Goal: Information Seeking & Learning: Learn about a topic

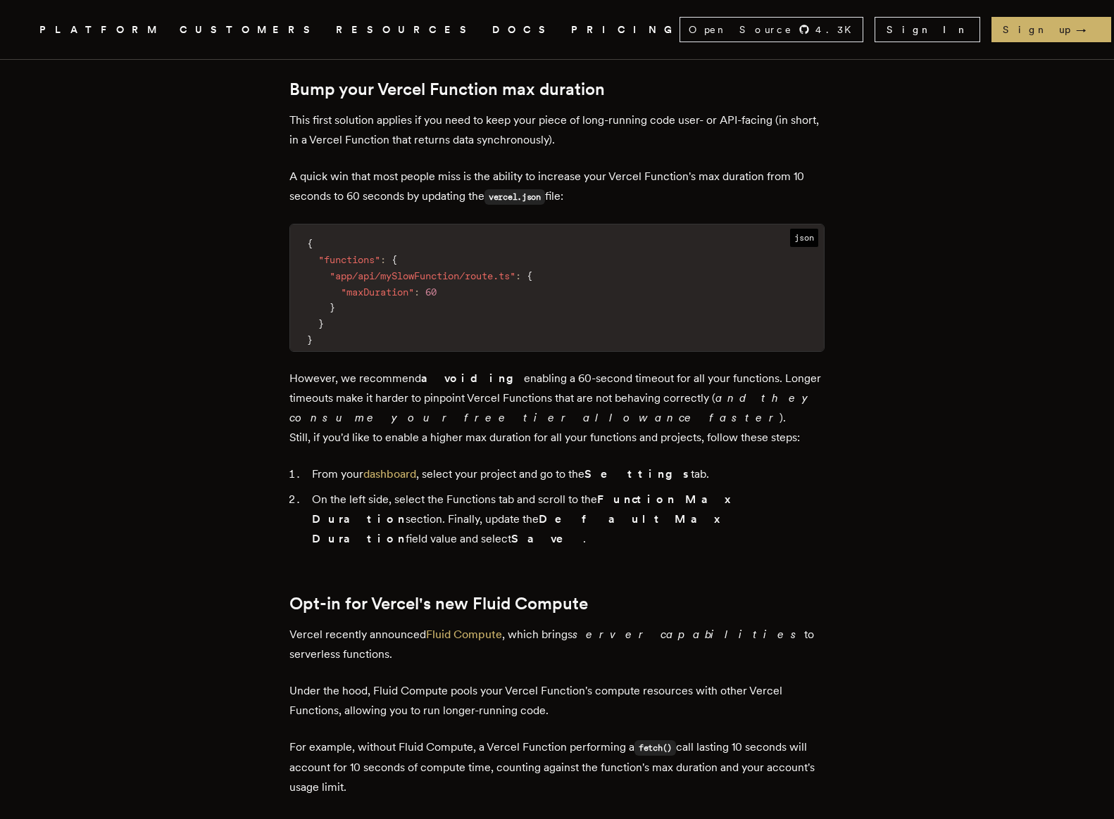
scroll to position [897, 0]
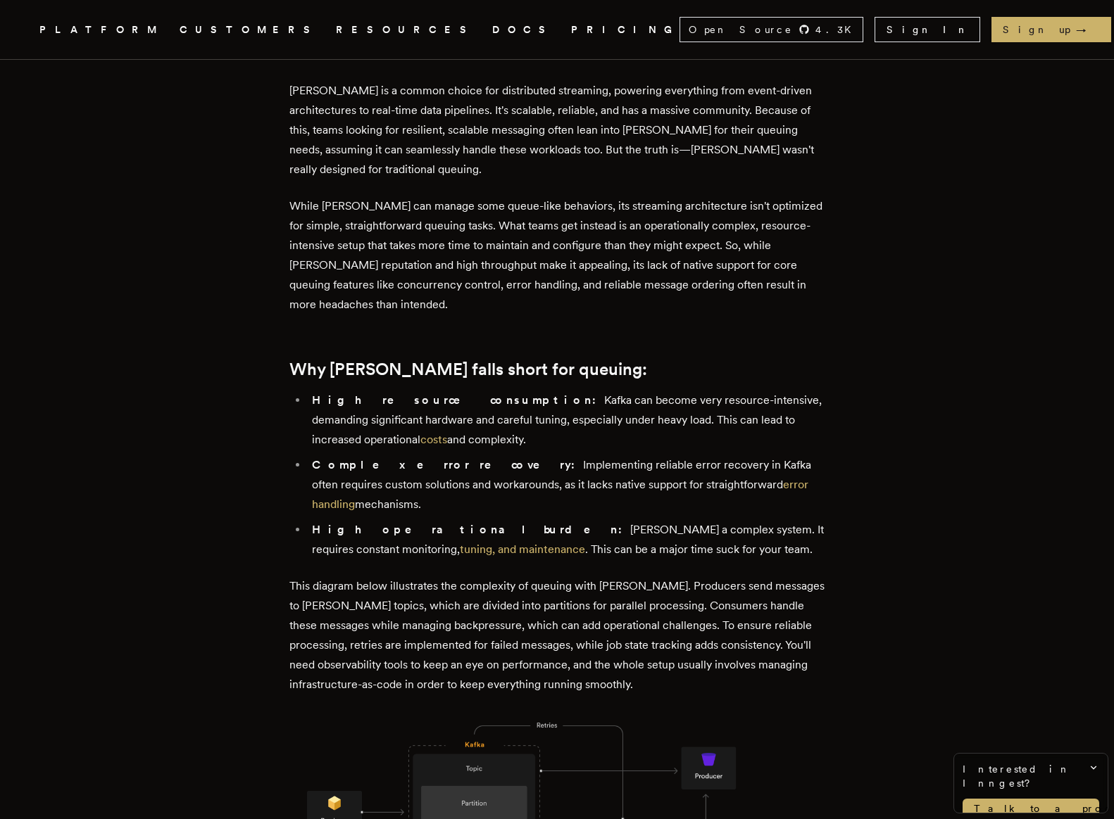
scroll to position [529, 0]
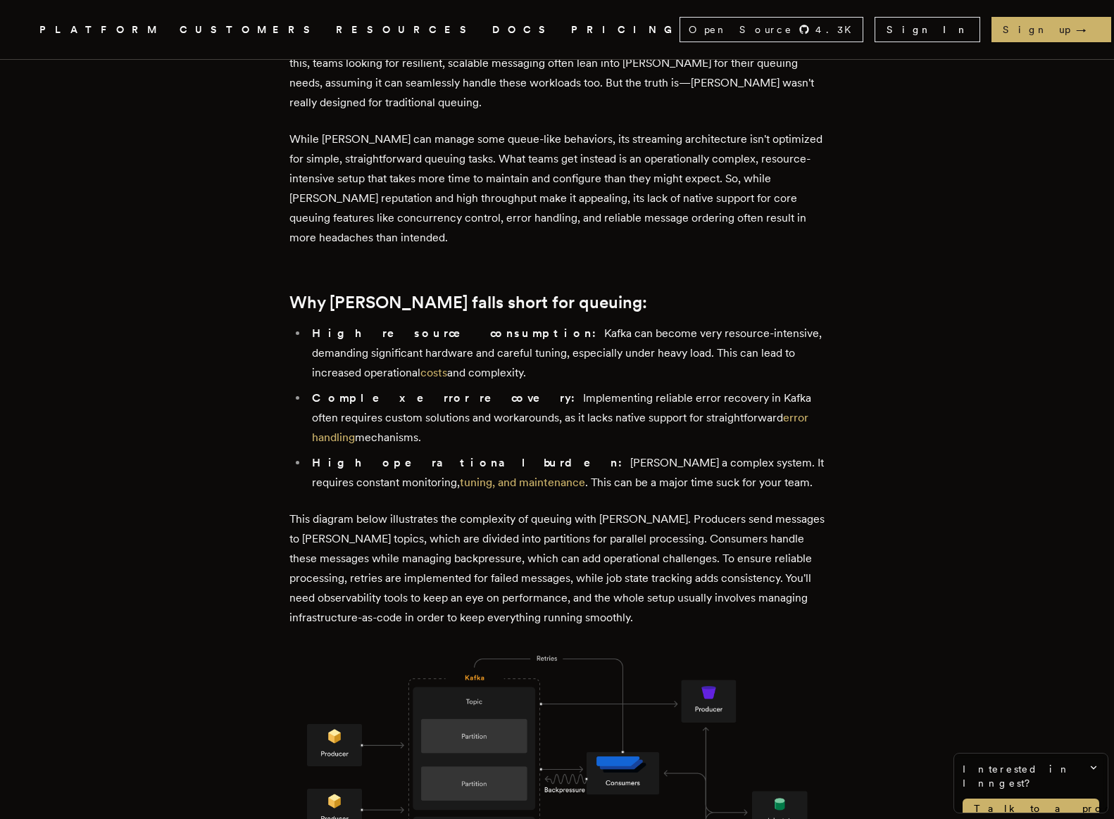
scroll to position [646, 0]
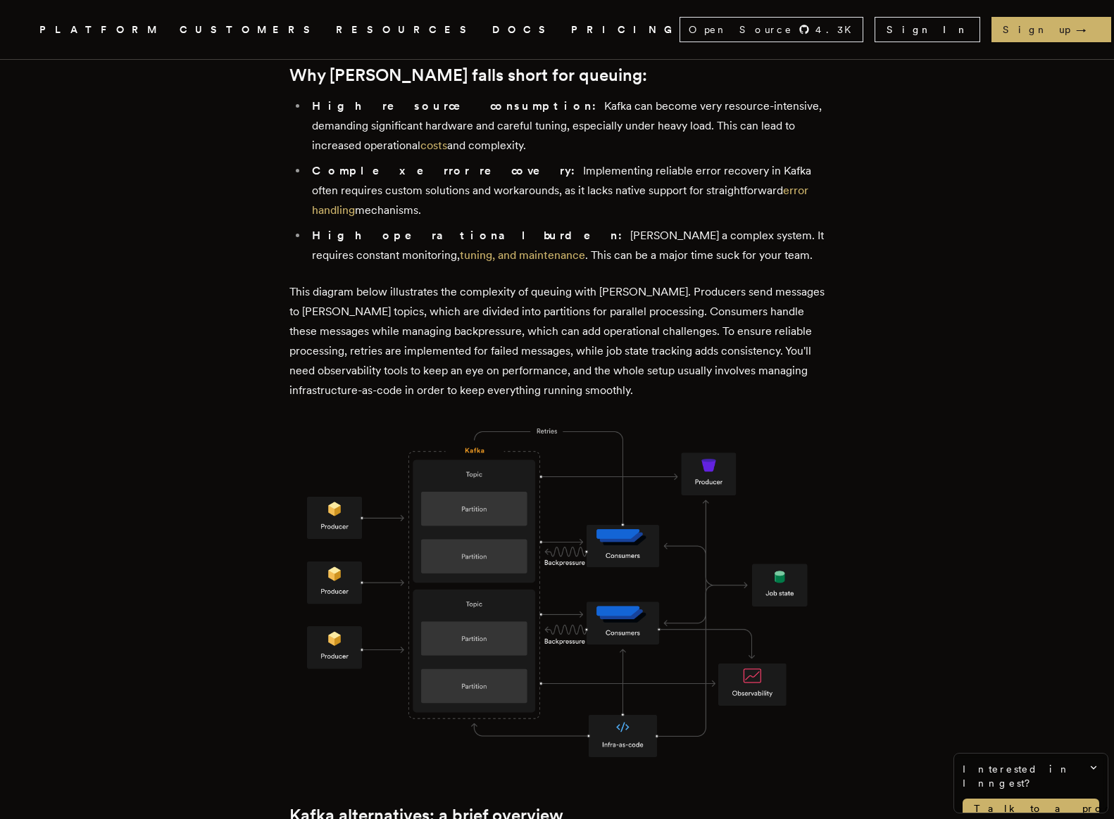
scroll to position [821, 0]
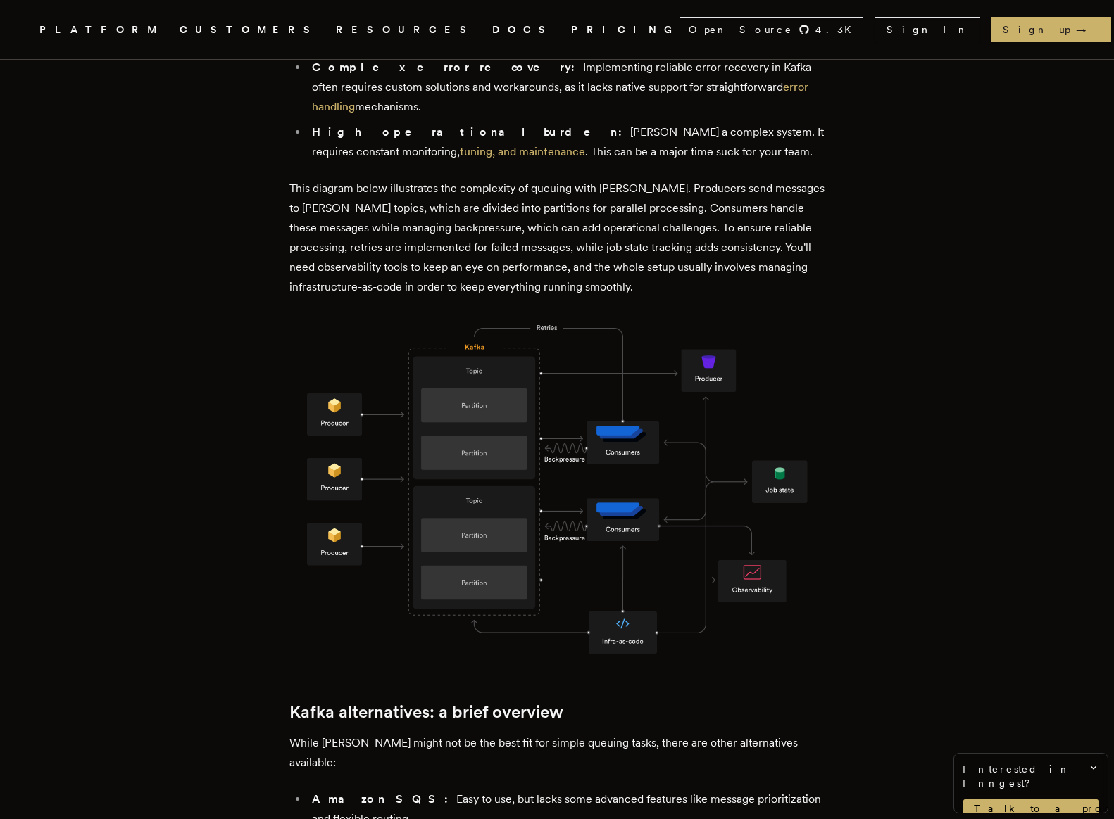
scroll to position [925, 0]
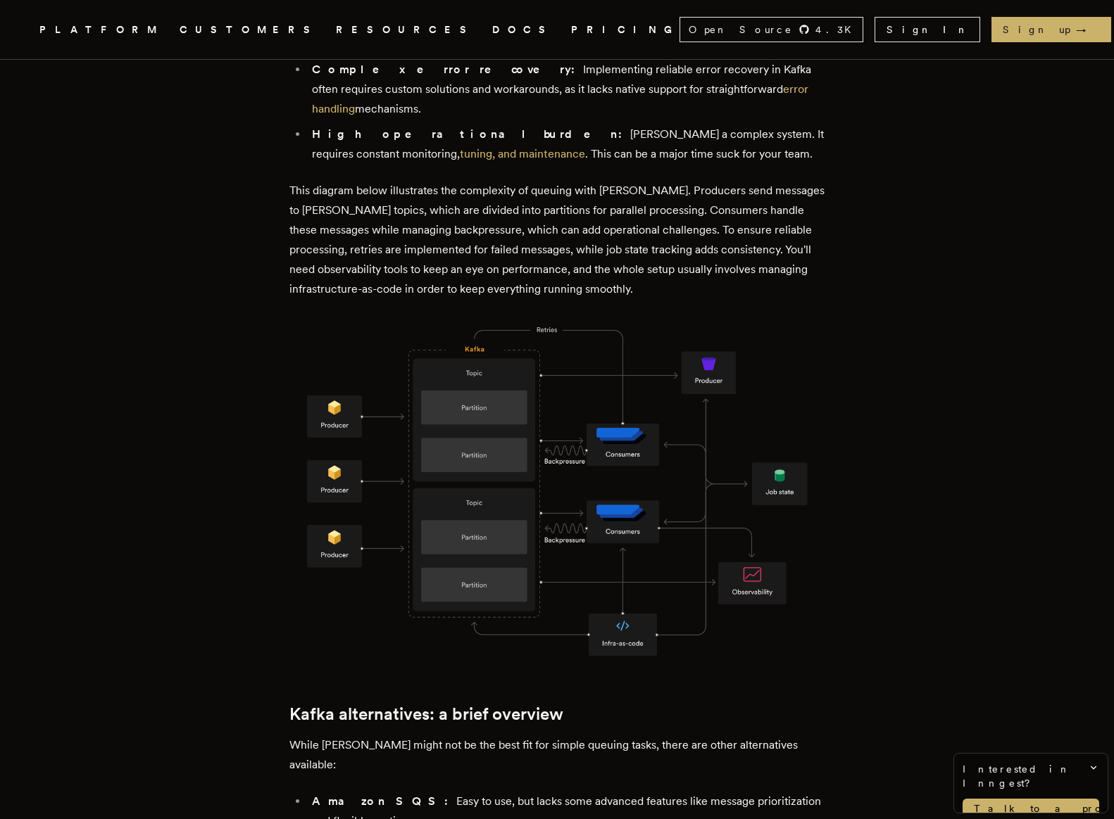
scroll to position [922, 0]
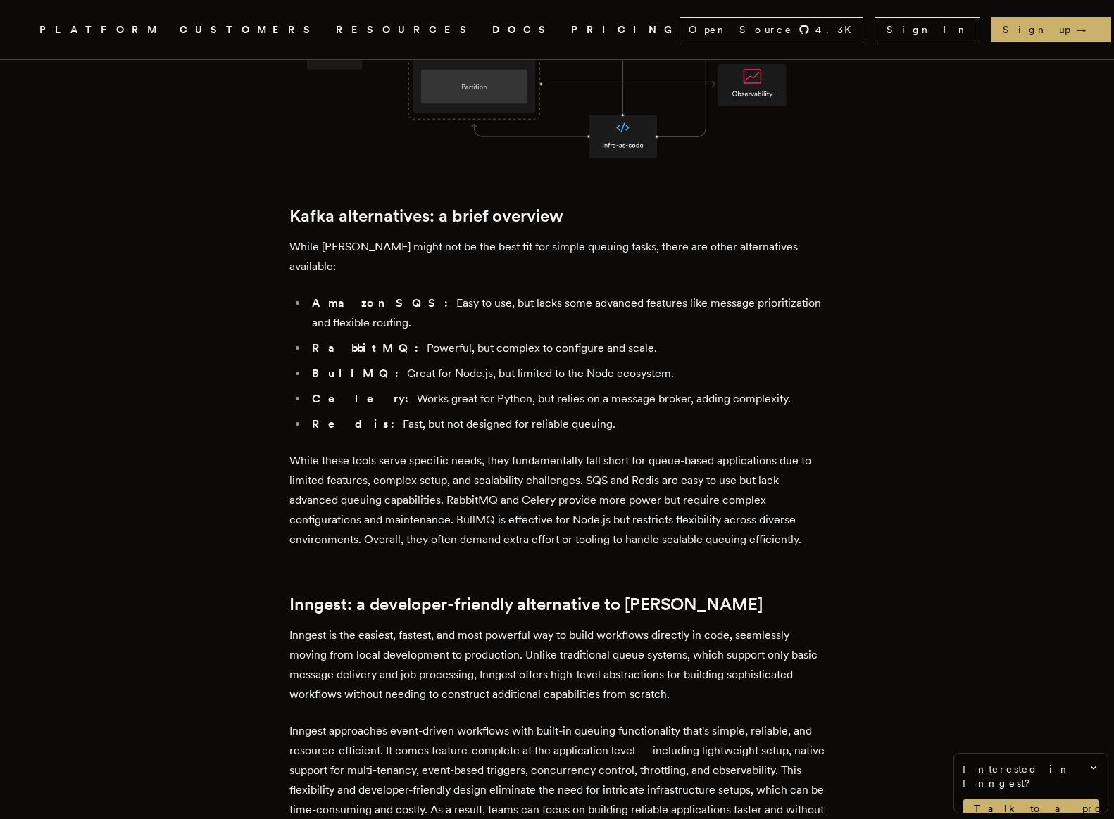
scroll to position [1423, 0]
click at [178, 222] on article "Simplify your queues with Inngest, the modern Kafka alternative Cheryl Manalo ·…" at bounding box center [556, 342] width 1001 height 3411
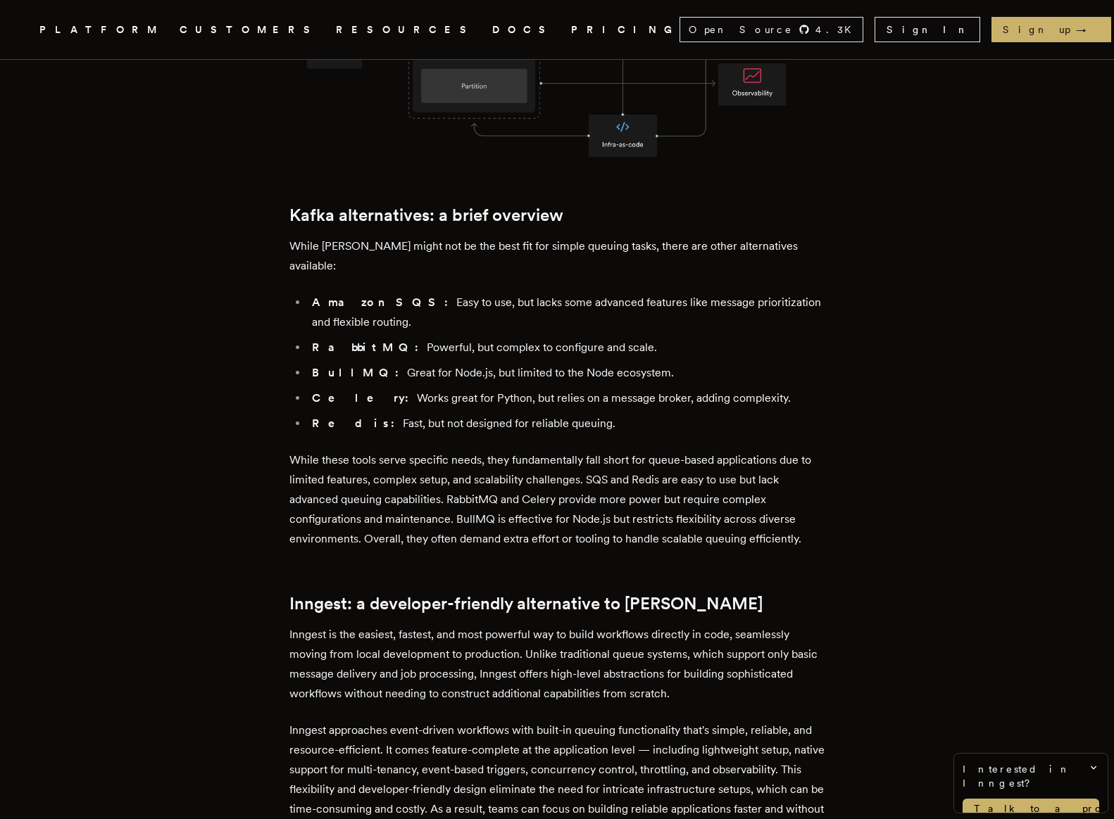
click at [178, 222] on article "Simplify your queues with Inngest, the modern Kafka alternative Cheryl Manalo ·…" at bounding box center [556, 342] width 1001 height 3411
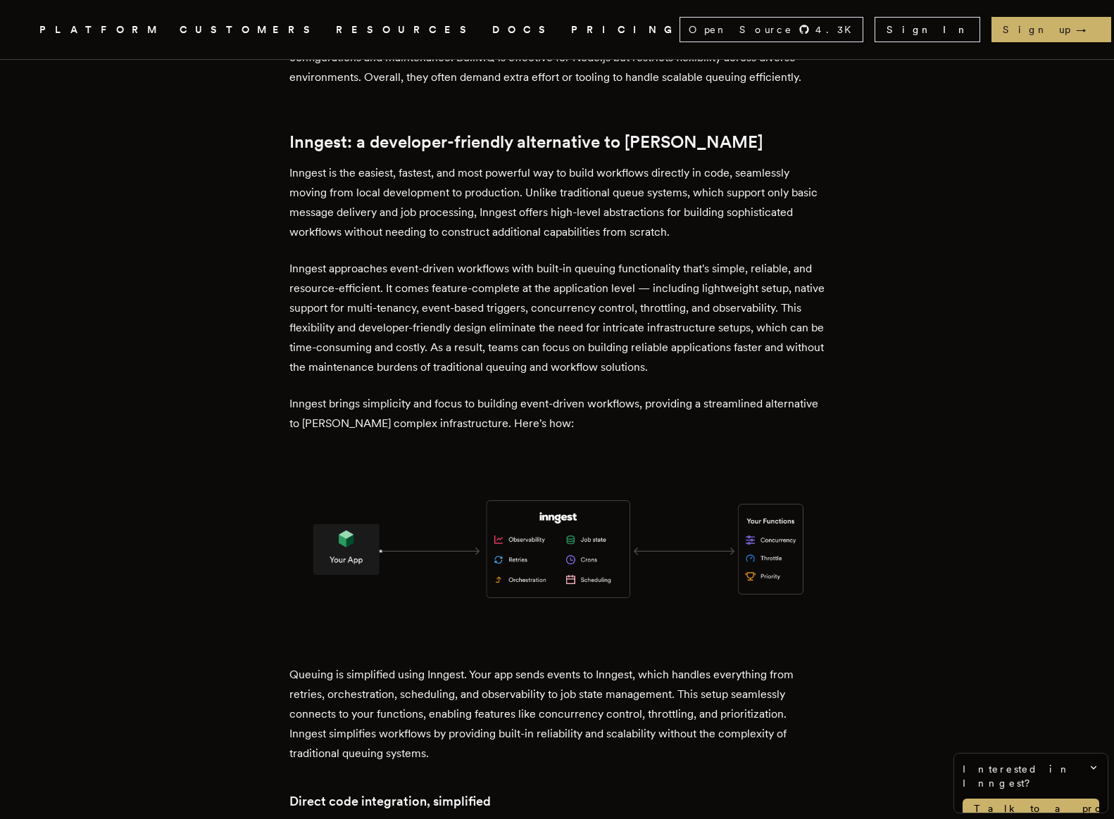
scroll to position [1887, 0]
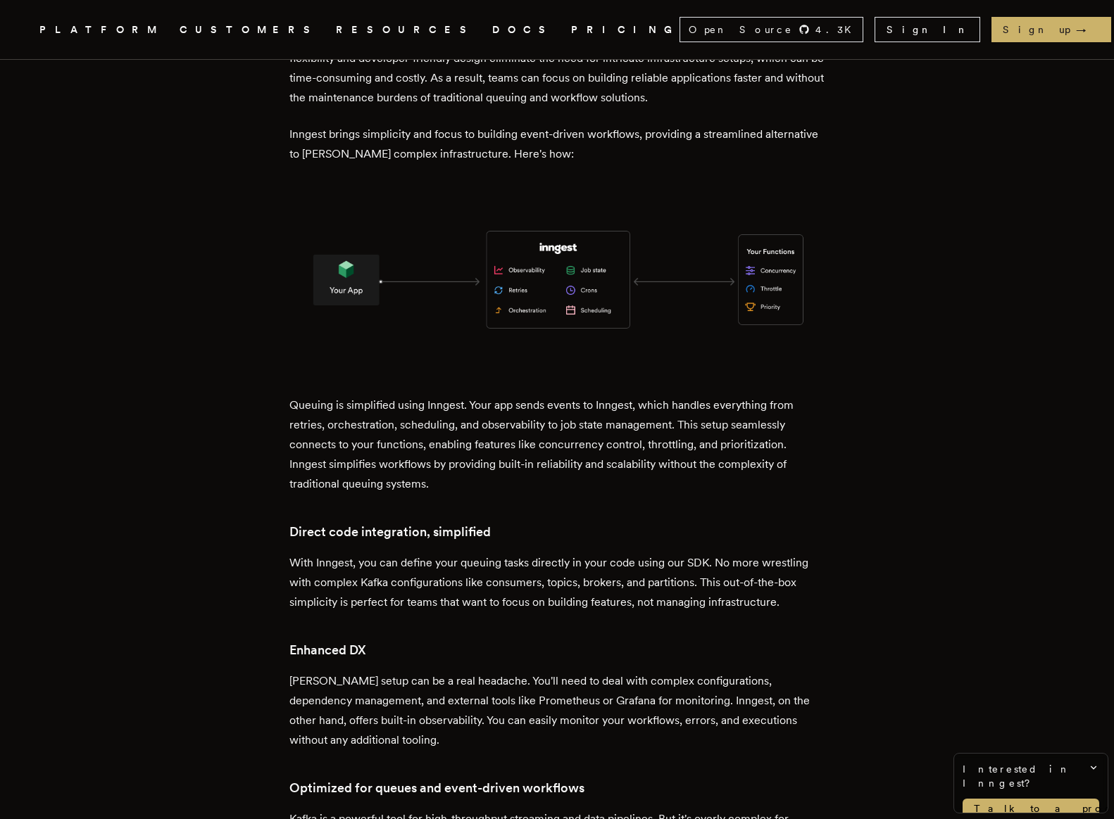
scroll to position [2155, 0]
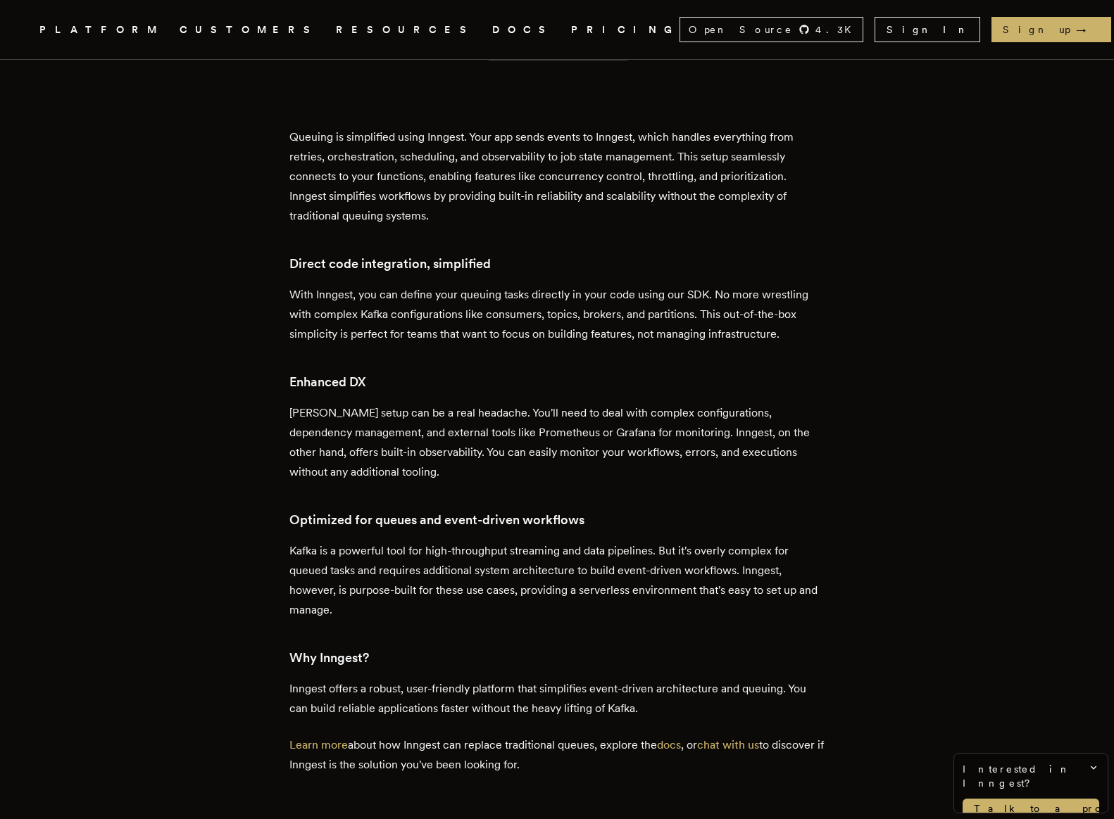
scroll to position [2425, 0]
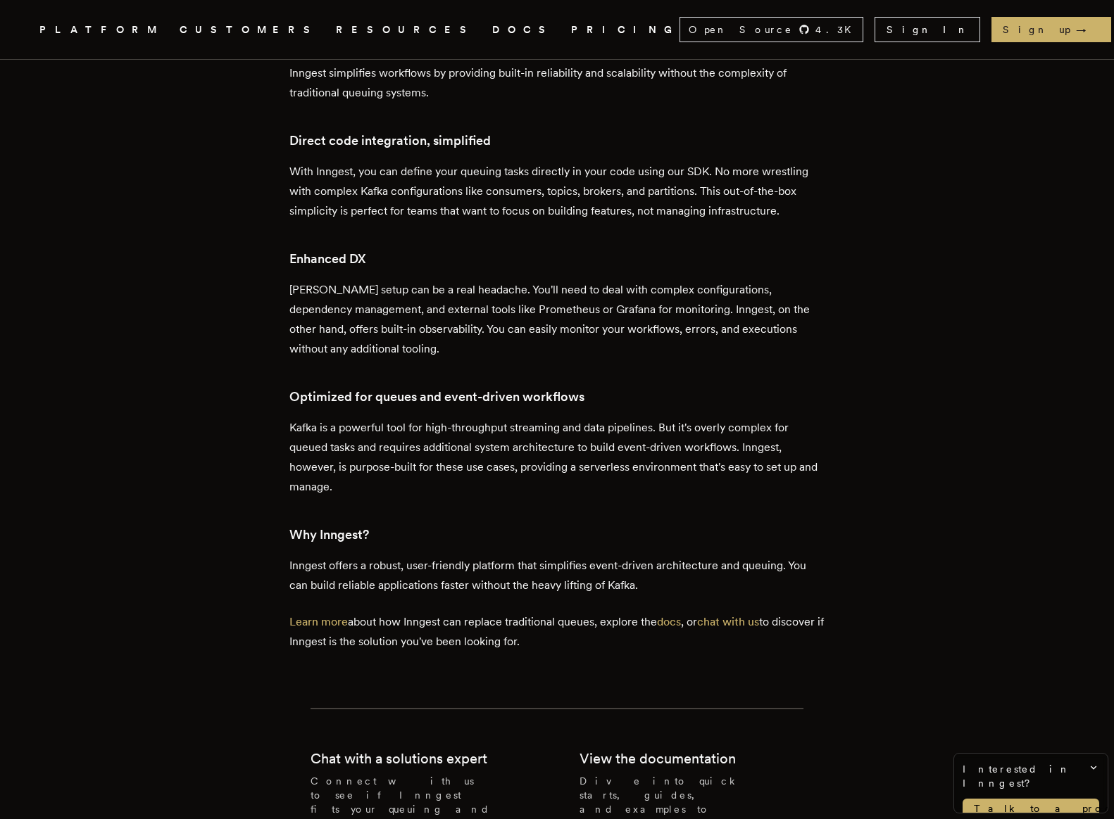
scroll to position [2549, 0]
